Goal: Task Accomplishment & Management: Manage account settings

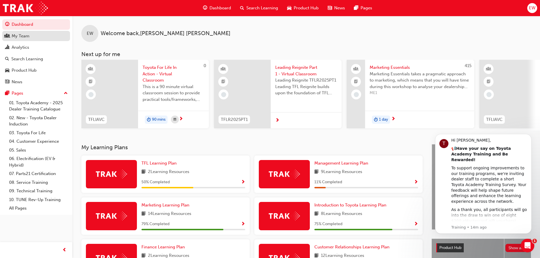
click at [14, 36] on div "My Team" at bounding box center [21, 36] width 18 height 7
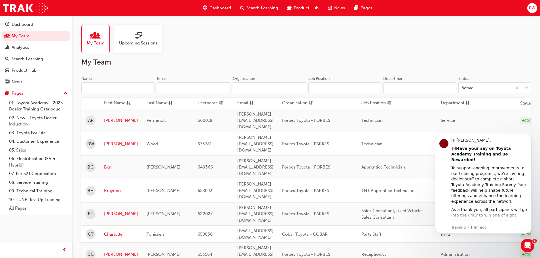
click at [139, 43] on span "Upcoming Sessions" at bounding box center [138, 43] width 39 height 7
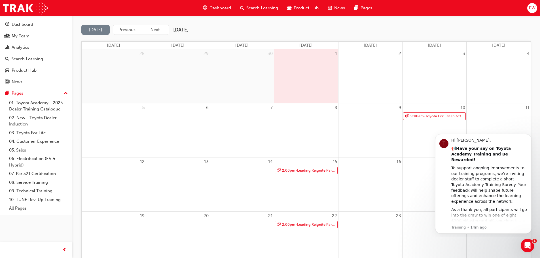
scroll to position [57, 0]
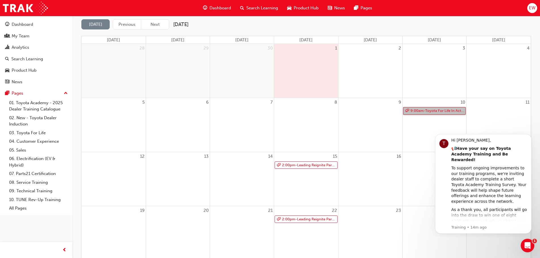
click at [426, 113] on link "9:00am - Toyota For Life In Action - Virtual Classroom" at bounding box center [434, 111] width 63 height 8
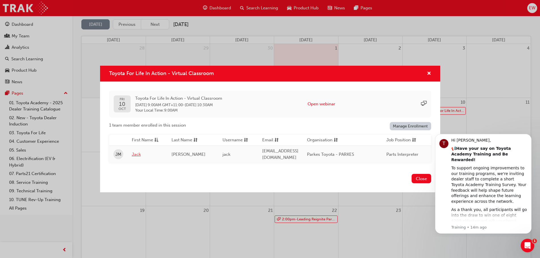
click at [138, 151] on link "Jack" at bounding box center [147, 154] width 31 height 7
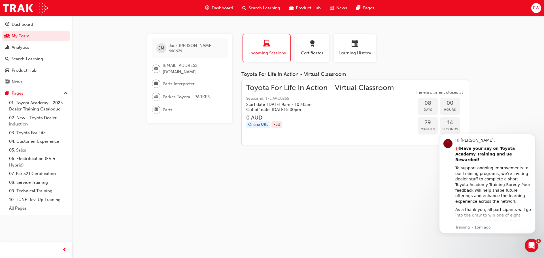
click at [269, 49] on div "Upcoming Sessions" at bounding box center [266, 48] width 39 height 16
click at [278, 88] on span "Toyota For Life In Action - Virtual Classroom" at bounding box center [320, 88] width 148 height 7
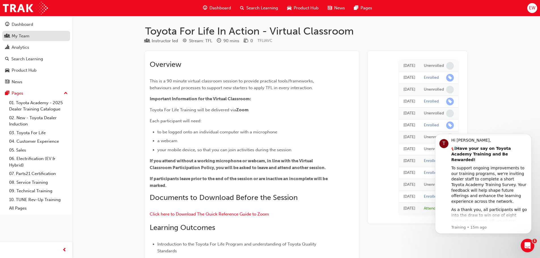
click at [23, 37] on div "My Team" at bounding box center [21, 36] width 18 height 7
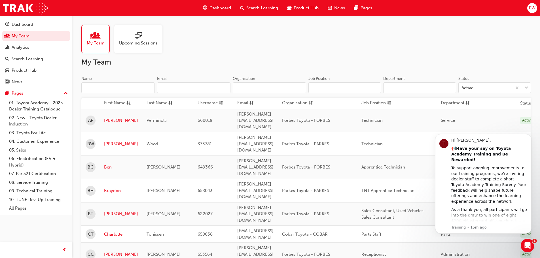
click at [131, 43] on span "Upcoming Sessions" at bounding box center [138, 43] width 39 height 7
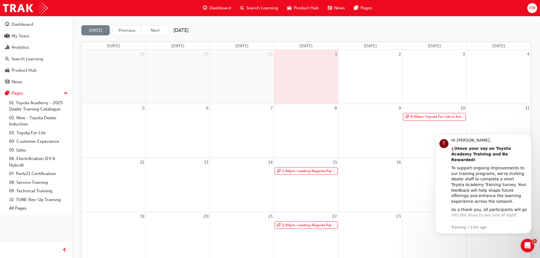
scroll to position [85, 0]
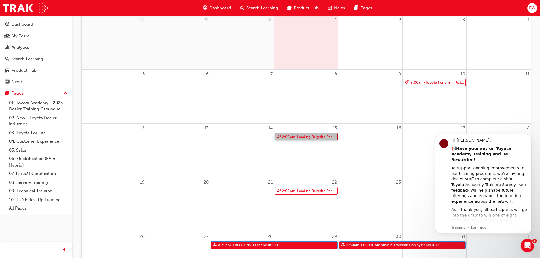
click at [288, 136] on link "2:00pm - Leading Reignite Part 2 - Virtual Classroom" at bounding box center [306, 137] width 63 height 8
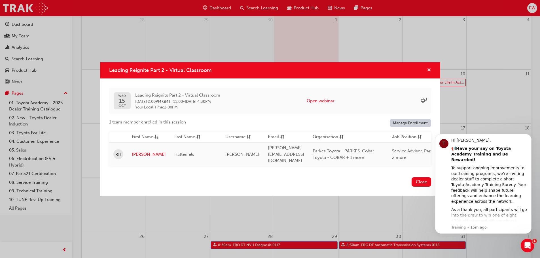
click at [429, 69] on span "cross-icon" at bounding box center [429, 70] width 4 height 5
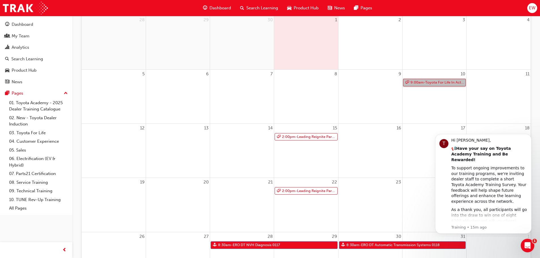
click at [434, 83] on link "9:00am - Toyota For Life In Action - Virtual Classroom" at bounding box center [434, 83] width 63 height 8
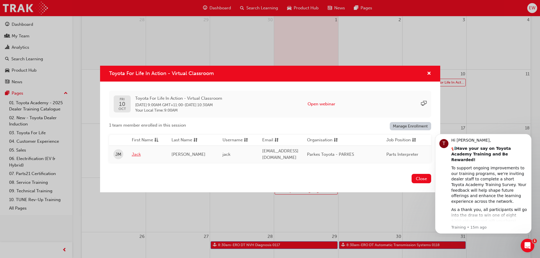
click at [138, 151] on link "Jack" at bounding box center [147, 154] width 31 height 7
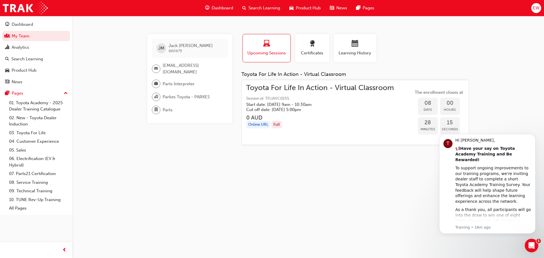
click at [368, 85] on span "Toyota For Life In Action - Virtual Classroom" at bounding box center [320, 88] width 148 height 7
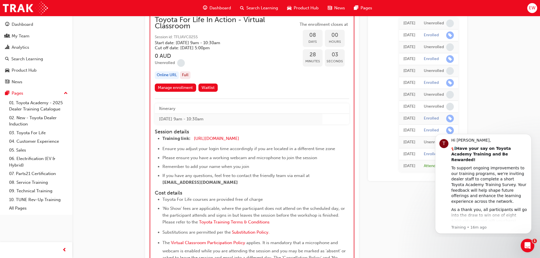
scroll to position [1952, 0]
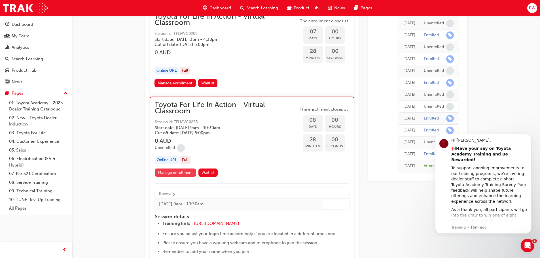
click at [182, 173] on link "Manage enrollment" at bounding box center [175, 173] width 41 height 8
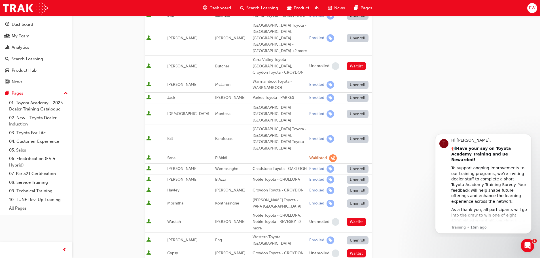
scroll to position [198, 0]
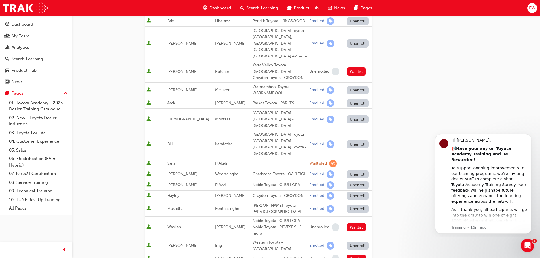
click at [356, 99] on button "Unenroll" at bounding box center [358, 103] width 22 height 8
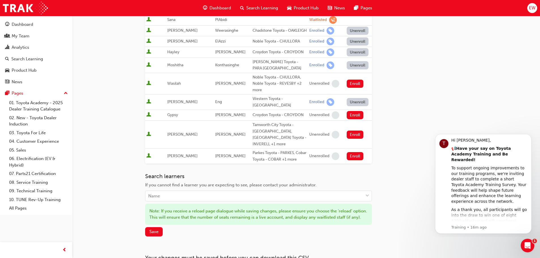
scroll to position [378, 0]
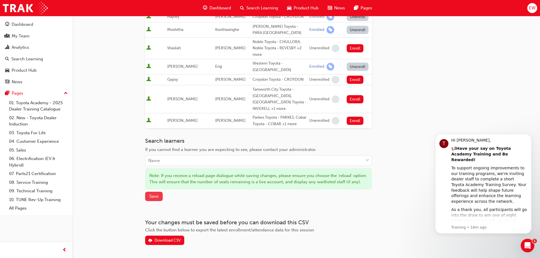
click at [155, 194] on span "Save" at bounding box center [153, 196] width 9 height 5
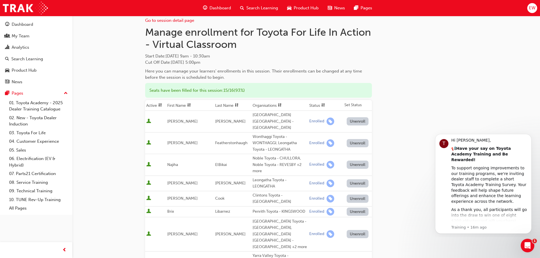
scroll to position [0, 0]
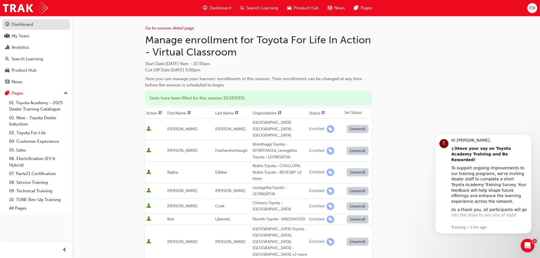
click at [16, 23] on div "Dashboard" at bounding box center [23, 24] width 22 height 7
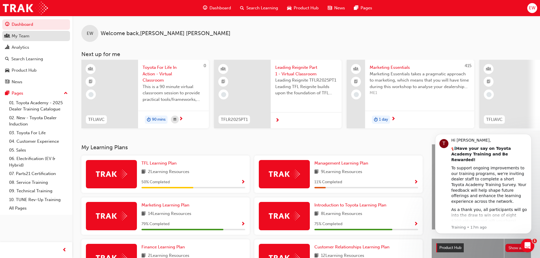
click at [18, 39] on div "My Team" at bounding box center [21, 36] width 18 height 7
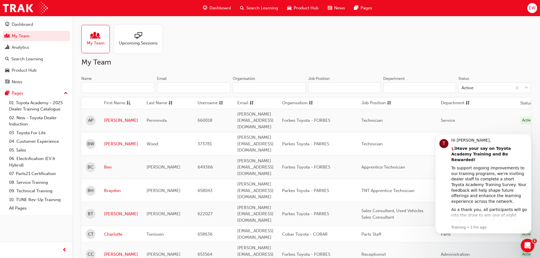
click at [122, 44] on span "Upcoming Sessions" at bounding box center [138, 43] width 39 height 7
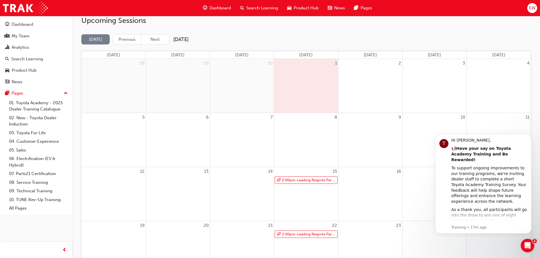
scroll to position [85, 0]
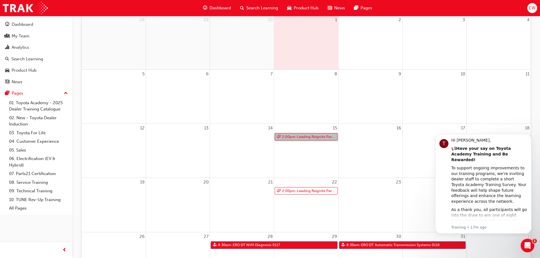
click at [317, 138] on link "2:00pm - Leading Reignite Part 2 - Virtual Classroom" at bounding box center [306, 137] width 63 height 8
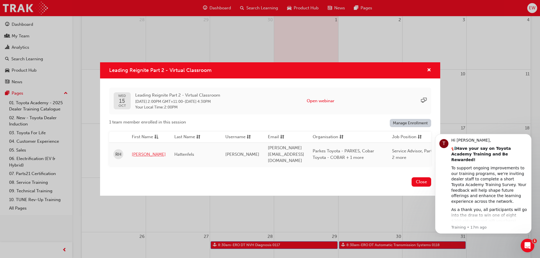
click at [133, 153] on link "[PERSON_NAME]" at bounding box center [149, 154] width 34 height 7
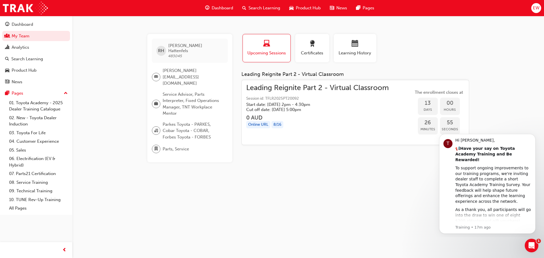
click at [290, 91] on span "Leading Reignite Part 2 - Virtual Classroom" at bounding box center [317, 88] width 143 height 7
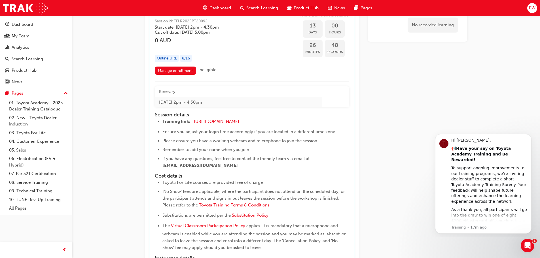
scroll to position [1635, 0]
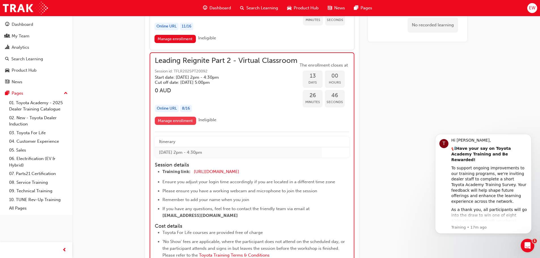
click at [187, 125] on link "Manage enrollment" at bounding box center [175, 121] width 41 height 8
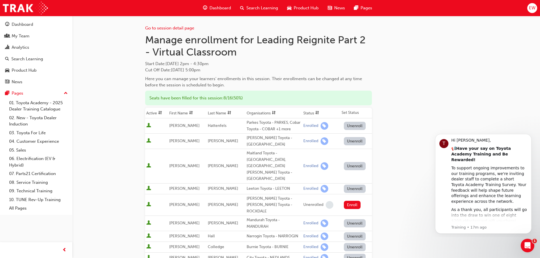
click at [352, 127] on button "Unenroll" at bounding box center [355, 126] width 22 height 8
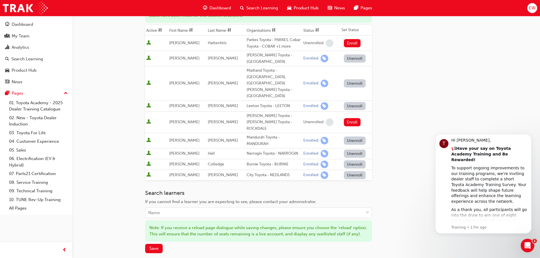
scroll to position [142, 0]
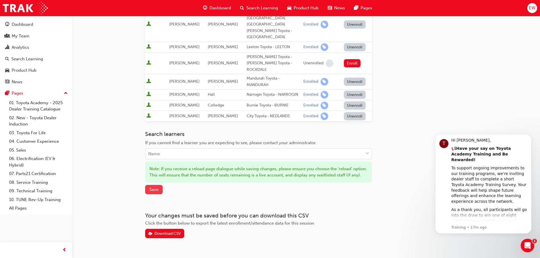
click at [151, 190] on span "Save" at bounding box center [153, 189] width 9 height 5
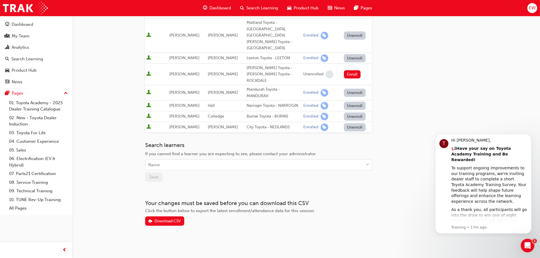
scroll to position [124, 0]
